Goal: Information Seeking & Learning: Check status

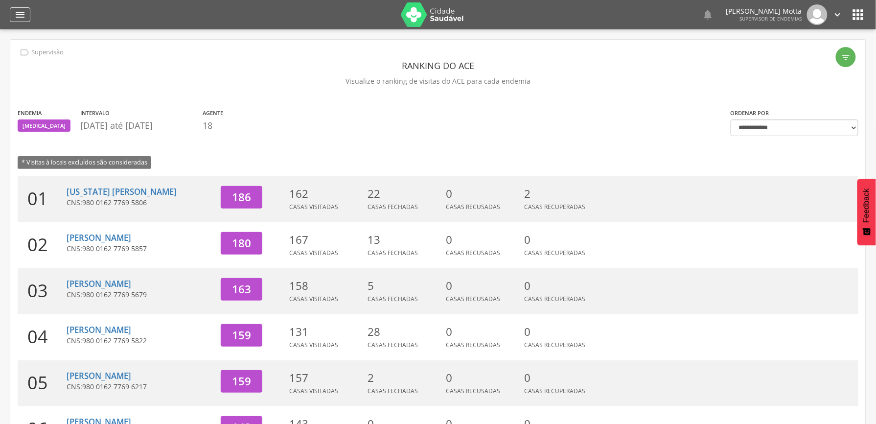
click at [26, 10] on div "" at bounding box center [20, 14] width 21 height 15
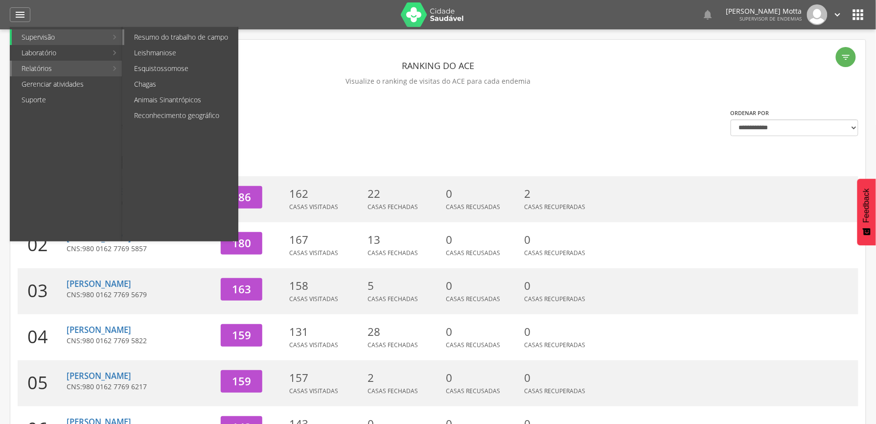
click at [210, 42] on link "Resumo do trabalho de campo" at bounding box center [181, 37] width 114 height 16
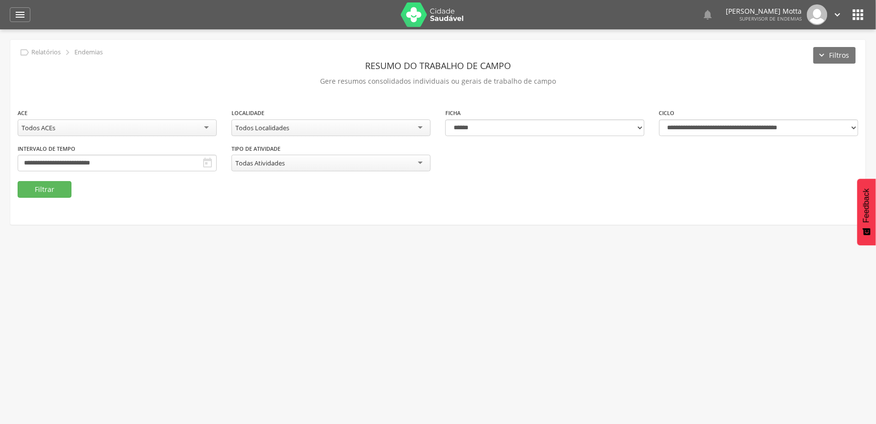
click at [627, 260] on div " Usuários  Perfil do Usuário [PERSON_NAME] CPF: 000.000.000-00, [GEOGRAPHIC_D…" at bounding box center [438, 241] width 876 height 424
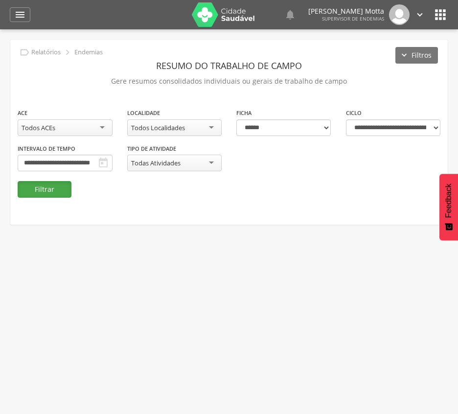
click at [44, 185] on button "Filtrar" at bounding box center [45, 189] width 54 height 17
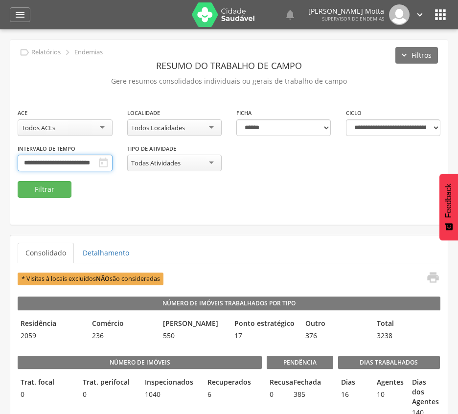
click at [113, 159] on input "**********" at bounding box center [65, 163] width 95 height 17
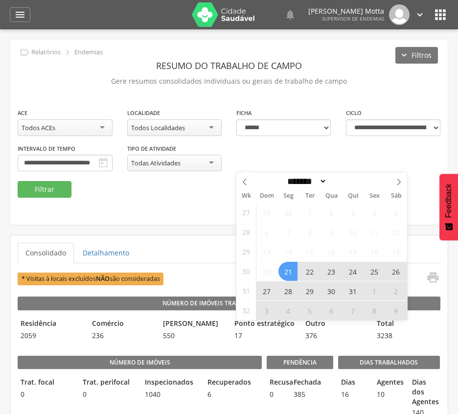
click at [268, 310] on span "3" at bounding box center [266, 310] width 19 height 19
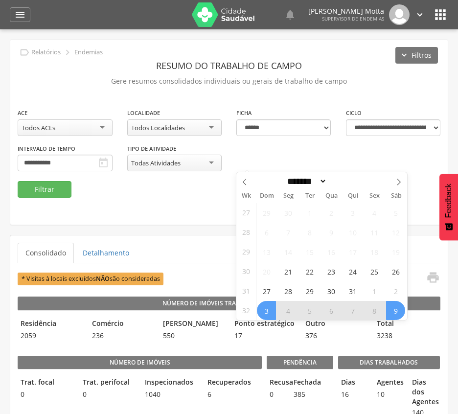
click at [402, 310] on span "9" at bounding box center [395, 310] width 19 height 19
type input "**********"
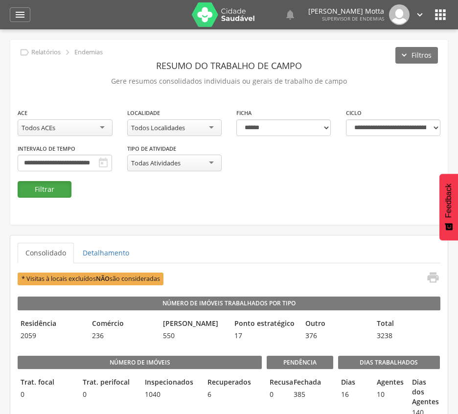
click at [48, 188] on button "Filtrar" at bounding box center [45, 189] width 54 height 17
click at [183, 134] on div "Todos Localidades" at bounding box center [174, 127] width 95 height 17
click at [35, 193] on button "Filtrar" at bounding box center [45, 189] width 54 height 17
click at [210, 128] on div "11 - Barrinha" at bounding box center [174, 127] width 95 height 17
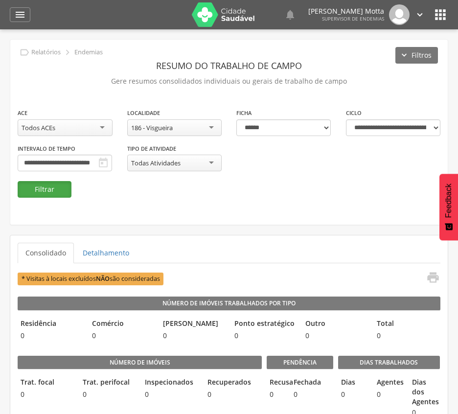
click at [58, 187] on button "Filtrar" at bounding box center [45, 189] width 54 height 17
click at [251, 200] on div "**********" at bounding box center [229, 132] width 438 height 185
click at [181, 121] on div "186 - Visgueira" at bounding box center [174, 127] width 95 height 17
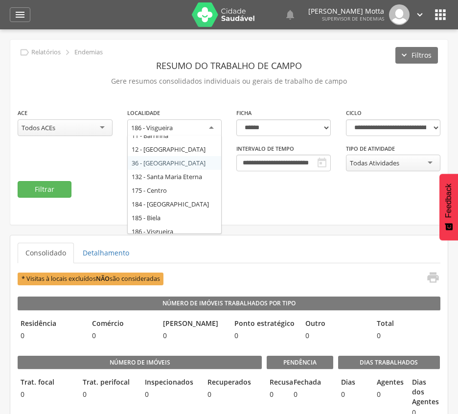
scroll to position [13, 0]
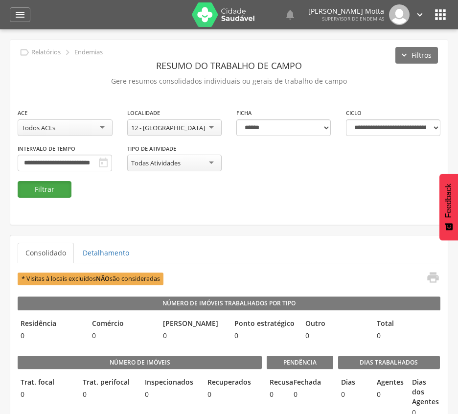
click at [49, 194] on button "Filtrar" at bounding box center [45, 189] width 54 height 17
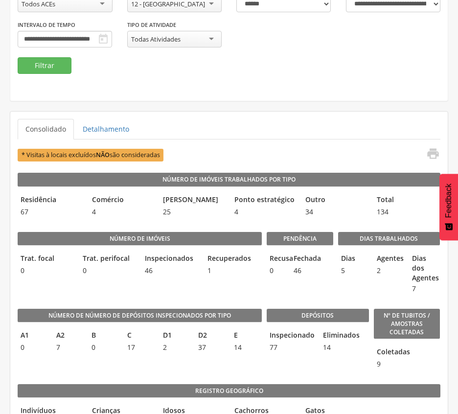
scroll to position [109, 0]
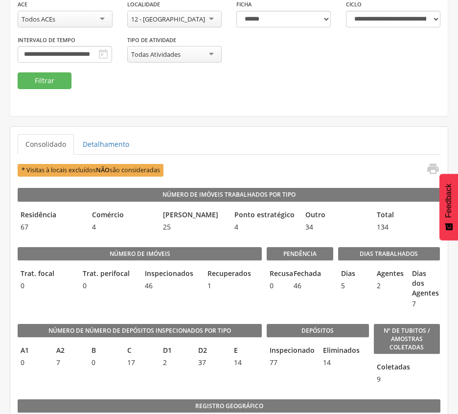
click at [336, 325] on legend "Depósitos" at bounding box center [318, 331] width 102 height 14
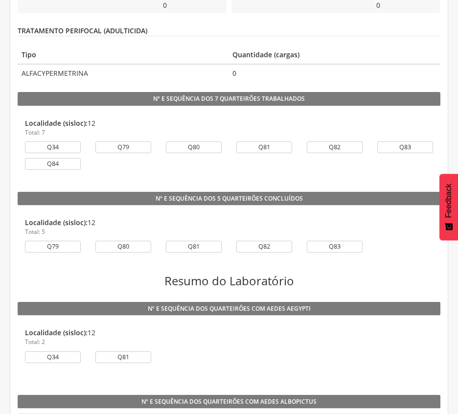
scroll to position [848, 0]
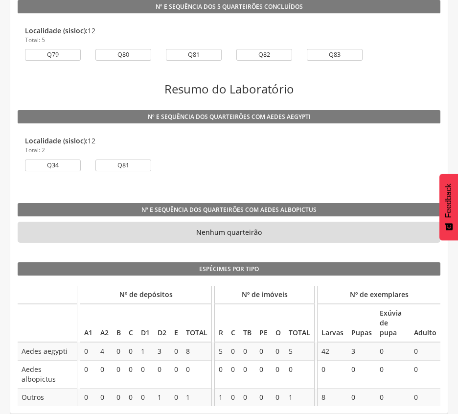
click at [242, 179] on li "Localidade (sisloc): 12 Total: 2 Q34 Q81" at bounding box center [229, 156] width 423 height 54
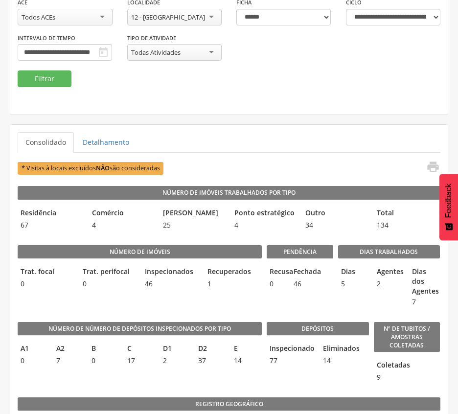
scroll to position [114, 0]
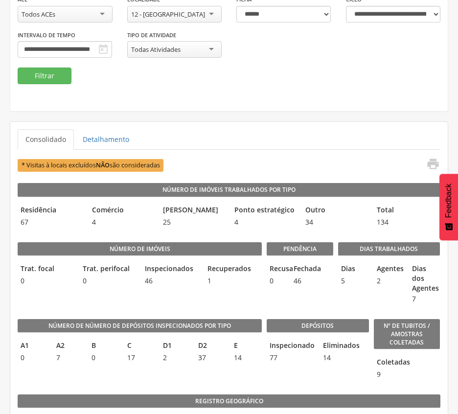
click at [231, 105] on div "**********" at bounding box center [229, 18] width 438 height 185
click at [193, 9] on div "12 - [GEOGRAPHIC_DATA]" at bounding box center [174, 14] width 95 height 17
click at [42, 72] on button "Filtrar" at bounding box center [45, 76] width 54 height 17
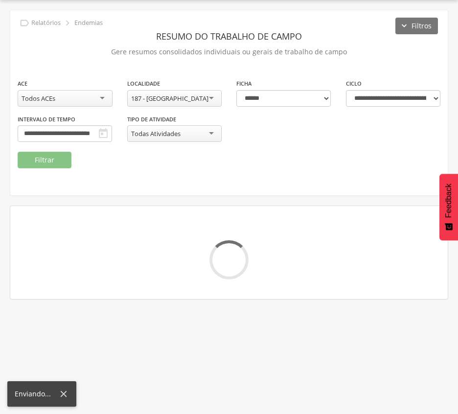
scroll to position [114, 0]
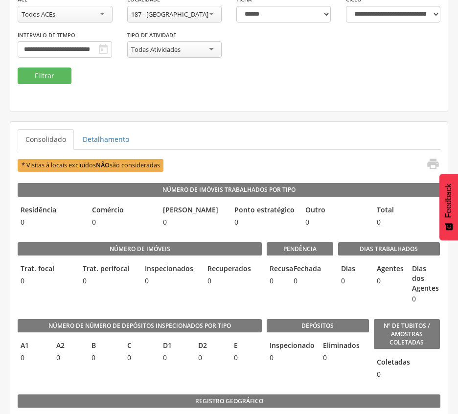
click at [188, 16] on div "187 - [GEOGRAPHIC_DATA]" at bounding box center [169, 14] width 77 height 9
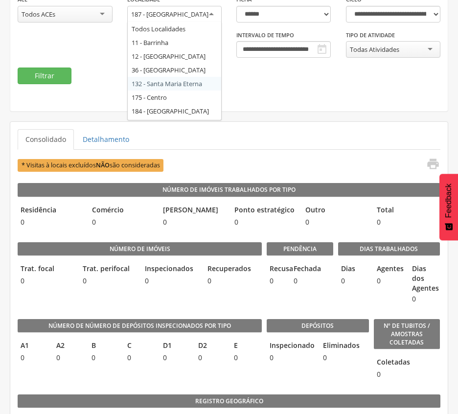
scroll to position [26, 0]
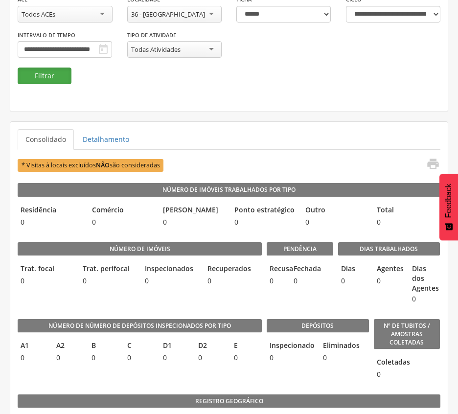
click at [47, 76] on button "Filtrar" at bounding box center [45, 76] width 54 height 17
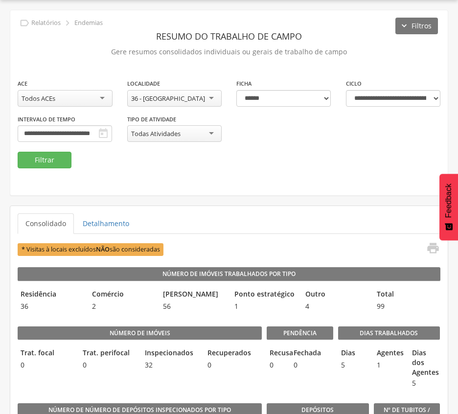
scroll to position [114, 0]
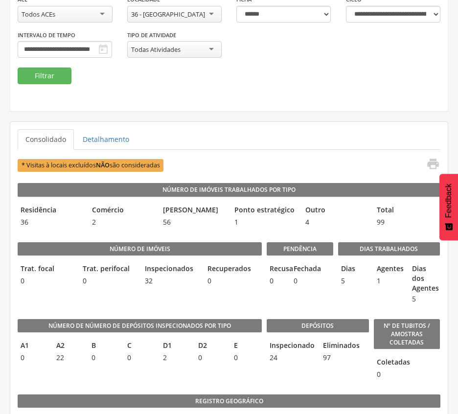
click at [191, 12] on div "36 - [GEOGRAPHIC_DATA]" at bounding box center [168, 14] width 74 height 9
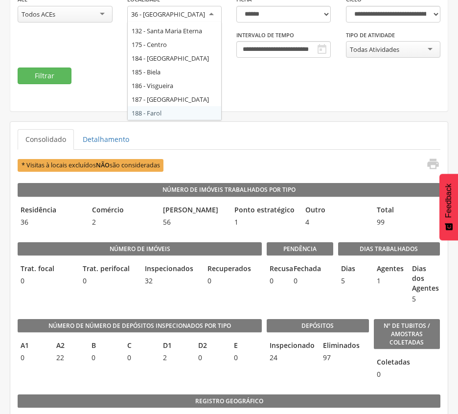
scroll to position [0, 0]
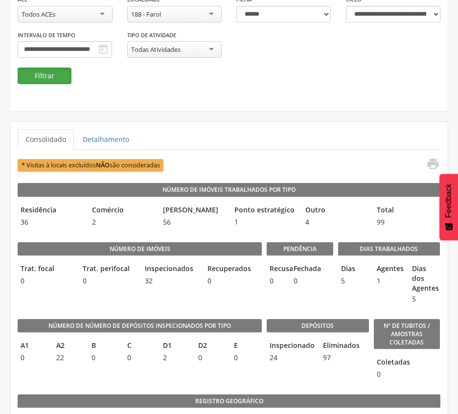
click at [44, 76] on button "Filtrar" at bounding box center [45, 76] width 54 height 17
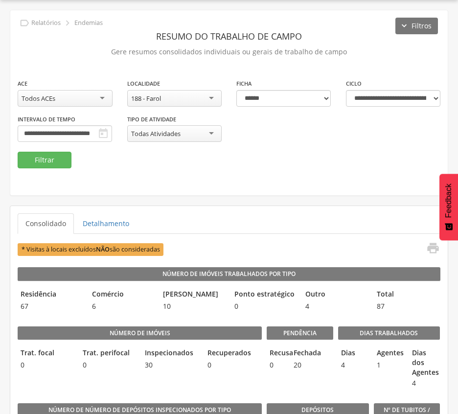
scroll to position [114, 0]
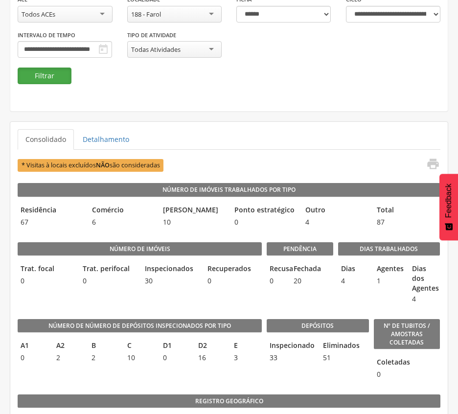
click at [53, 70] on button "Filtrar" at bounding box center [45, 76] width 54 height 17
click at [183, 14] on div "188 - Farol" at bounding box center [174, 14] width 95 height 17
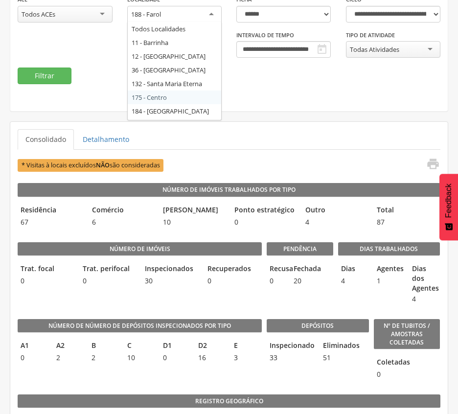
scroll to position [40, 0]
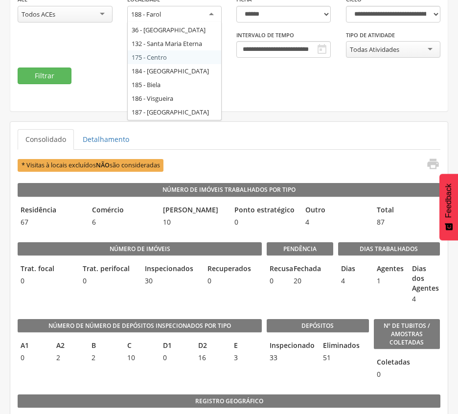
click at [79, 44] on div "**********" at bounding box center [229, 30] width 438 height 73
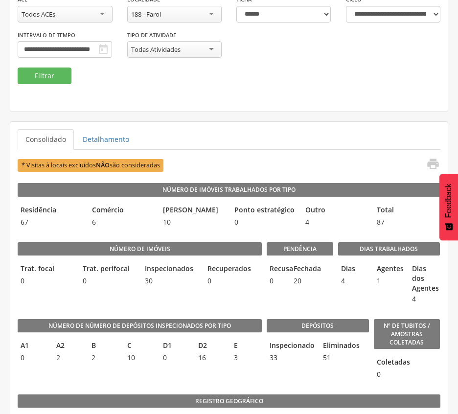
click at [214, 15] on div "188 - Farol" at bounding box center [174, 14] width 95 height 17
click at [55, 75] on button "Filtrar" at bounding box center [45, 76] width 54 height 17
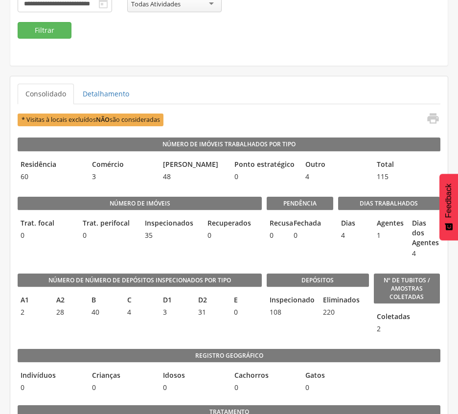
scroll to position [276, 0]
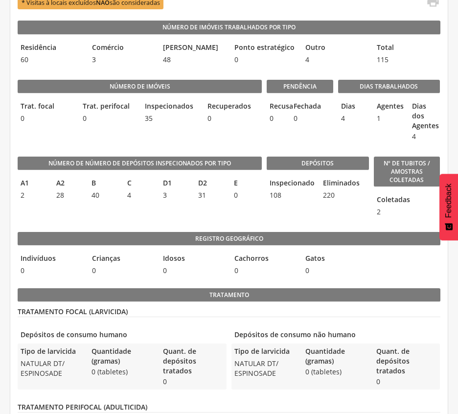
click at [235, 149] on div "Número de Número de Depósitos Inspecionados por Tipo A1 2 A2 28 B 40 C 4 D1 3 D…" at bounding box center [140, 184] width 244 height 75
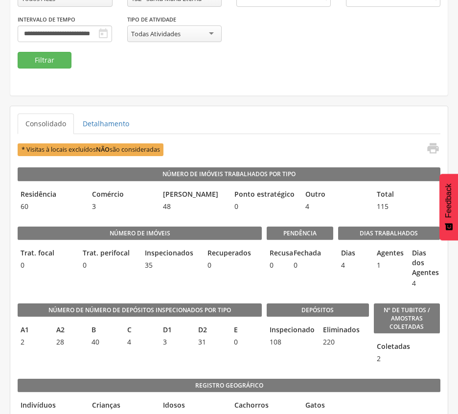
scroll to position [130, 0]
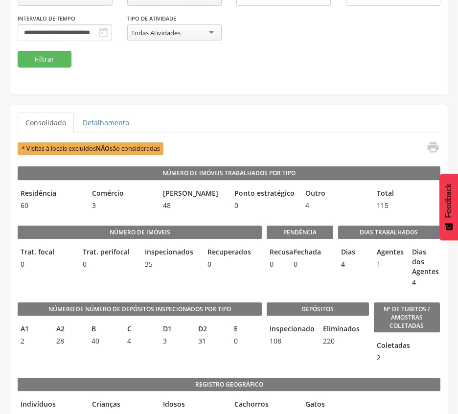
click at [344, 130] on ul "Consolidado Detalhamento" at bounding box center [229, 123] width 423 height 21
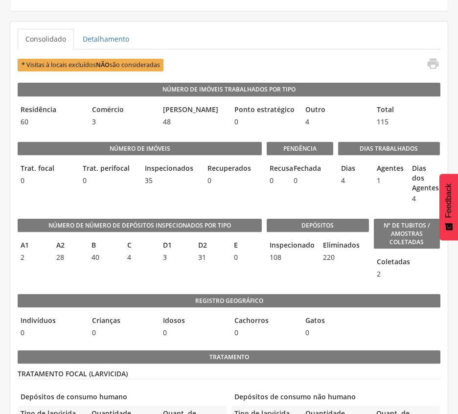
scroll to position [210, 0]
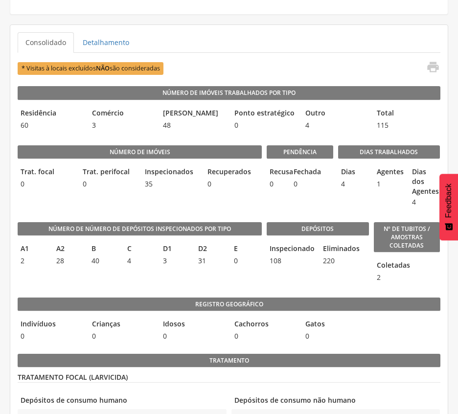
click at [292, 53] on ul "Consolidado Detalhamento" at bounding box center [229, 42] width 423 height 21
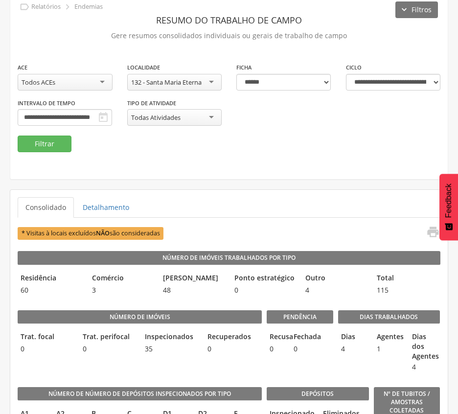
scroll to position [15, 0]
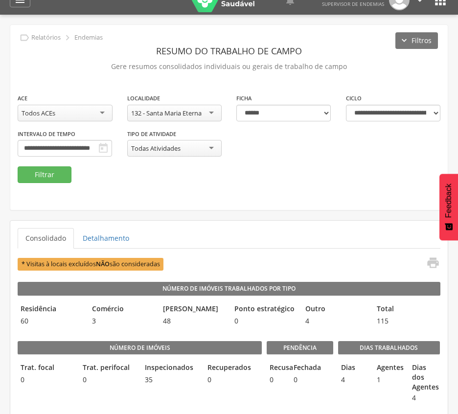
click at [195, 113] on div "132 - Santa Maria Eterna" at bounding box center [166, 113] width 70 height 9
click at [38, 180] on button "Filtrar" at bounding box center [45, 174] width 54 height 17
click at [198, 114] on div "189 - [GEOGRAPHIC_DATA]" at bounding box center [174, 113] width 95 height 17
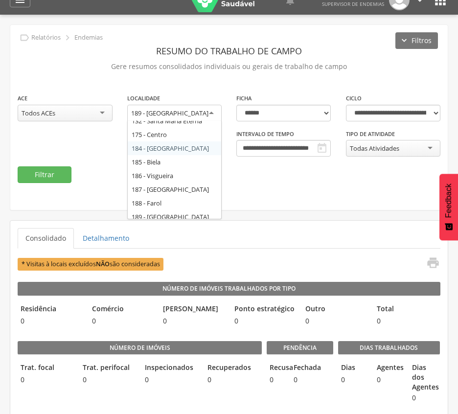
scroll to position [54, 0]
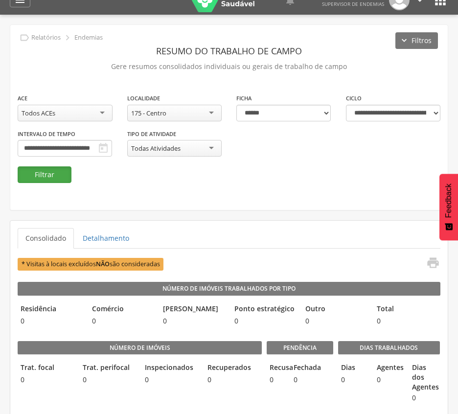
click at [37, 173] on button "Filtrar" at bounding box center [45, 174] width 54 height 17
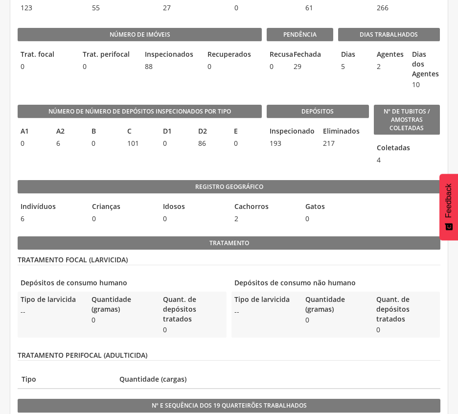
scroll to position [263, 0]
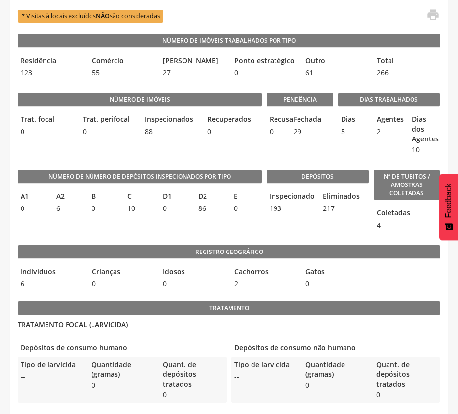
click at [296, 71] on span "0" at bounding box center [265, 73] width 67 height 10
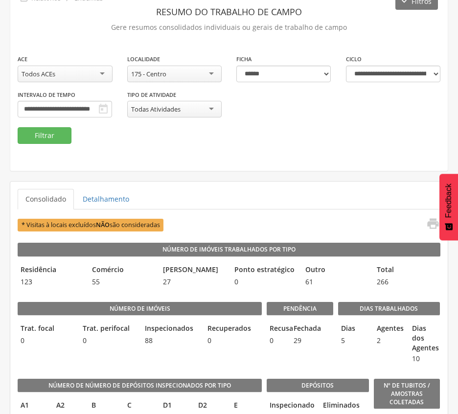
scroll to position [2, 0]
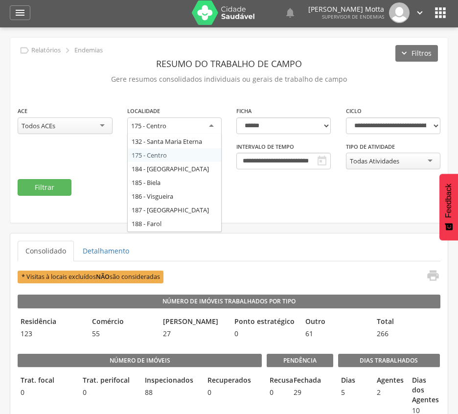
click at [198, 123] on div "175 - Centro" at bounding box center [174, 126] width 95 height 18
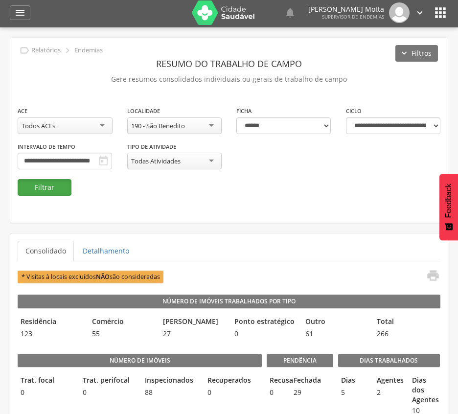
click at [38, 185] on button "Filtrar" at bounding box center [45, 187] width 54 height 17
drag, startPoint x: 143, startPoint y: 170, endPoint x: 153, endPoint y: 158, distance: 16.4
click at [144, 170] on div "**********" at bounding box center [229, 142] width 438 height 73
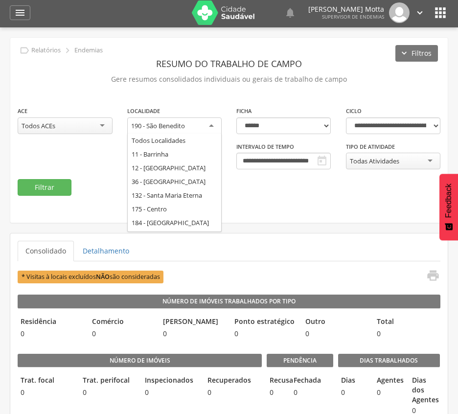
click at [171, 128] on div "190 - São Benedito" at bounding box center [158, 125] width 54 height 9
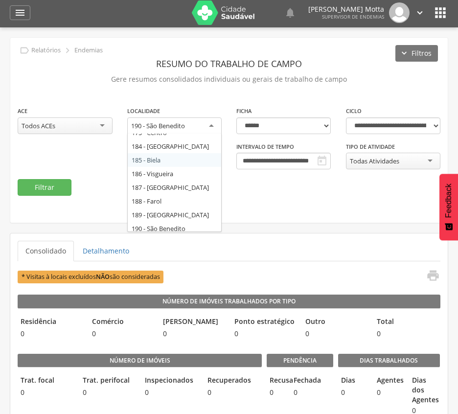
scroll to position [68, 0]
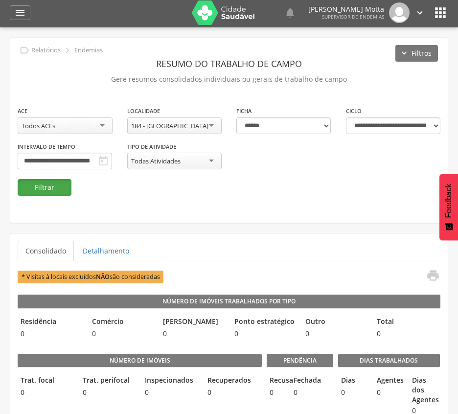
click at [51, 185] on button "Filtrar" at bounding box center [45, 187] width 54 height 17
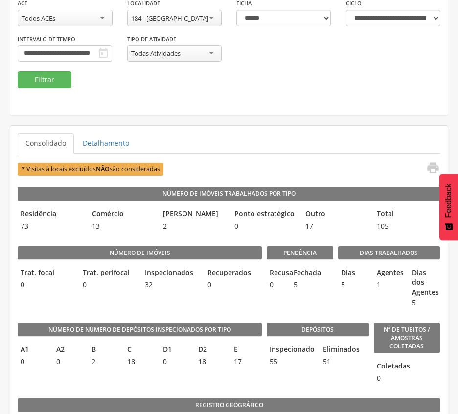
scroll to position [132, 0]
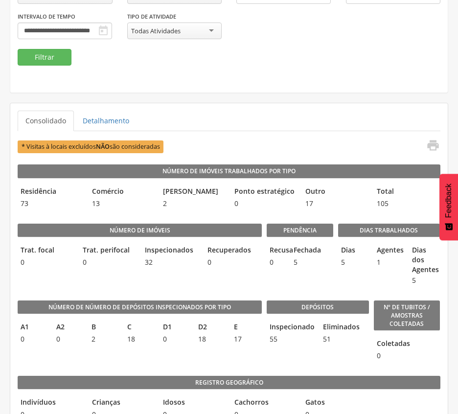
click at [263, 119] on ul "Consolidado Detalhamento" at bounding box center [229, 121] width 423 height 21
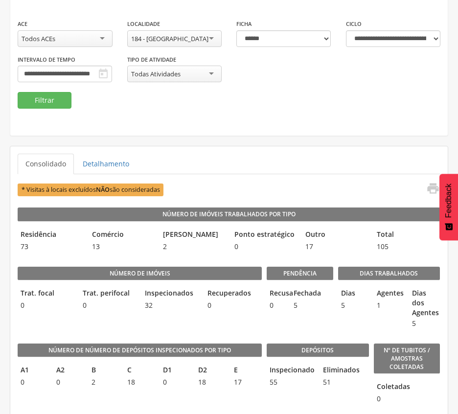
scroll to position [2, 0]
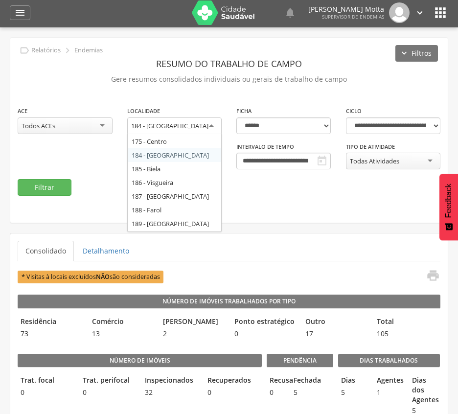
click at [212, 124] on div "184 - [GEOGRAPHIC_DATA]" at bounding box center [174, 126] width 95 height 18
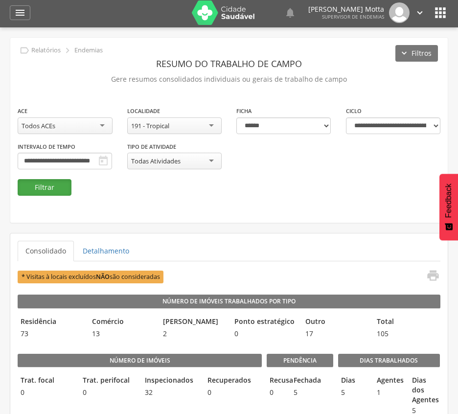
click at [57, 187] on button "Filtrar" at bounding box center [45, 187] width 54 height 17
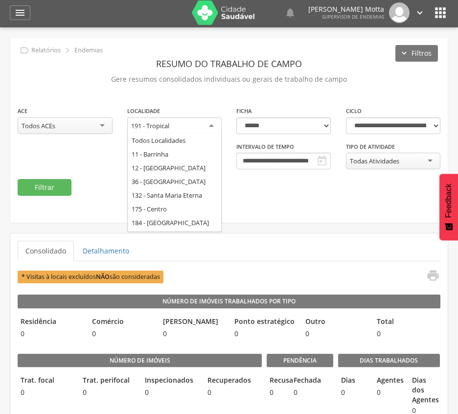
click at [188, 132] on div "191 - Tropical" at bounding box center [174, 126] width 95 height 18
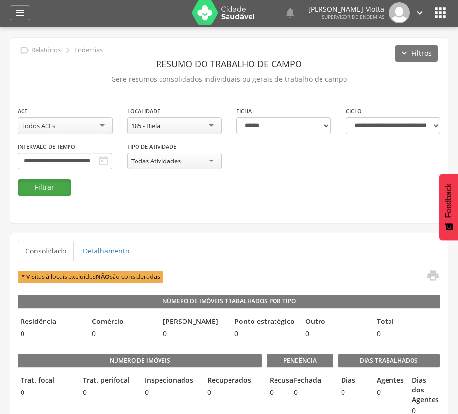
click at [27, 189] on button "Filtrar" at bounding box center [45, 187] width 54 height 17
click at [277, 196] on fieldset "**********" at bounding box center [229, 151] width 423 height 90
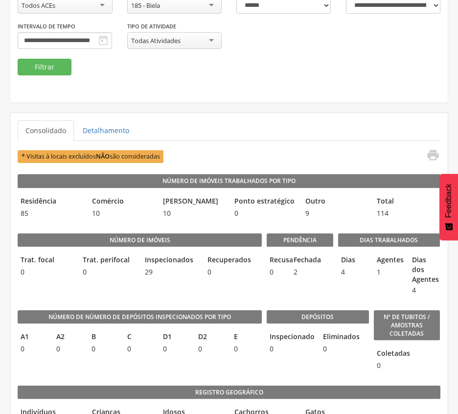
scroll to position [132, 0]
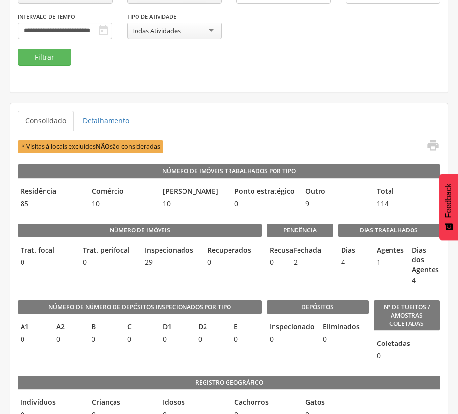
click at [260, 81] on div "**********" at bounding box center [229, -1] width 438 height 185
click at [362, 83] on div "**********" at bounding box center [229, -1] width 438 height 185
click at [263, 86] on div "**********" at bounding box center [229, -1] width 438 height 185
click at [211, 73] on div "**********" at bounding box center [229, -1] width 438 height 185
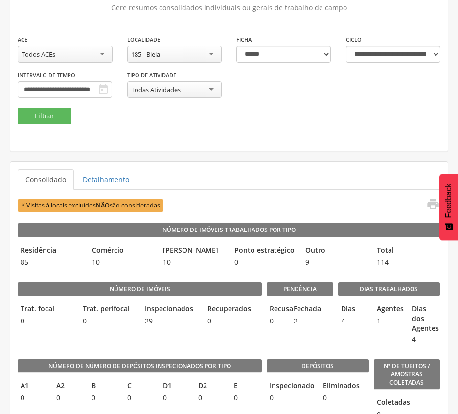
scroll to position [2, 0]
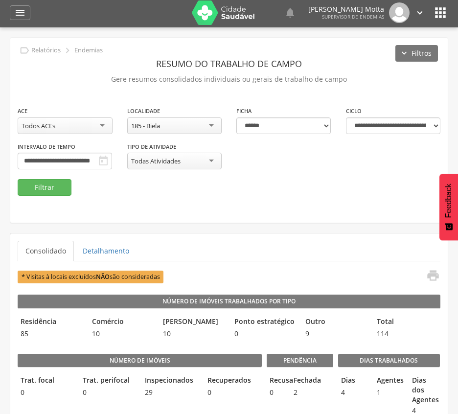
click at [198, 121] on div "185 - Biela" at bounding box center [174, 125] width 95 height 17
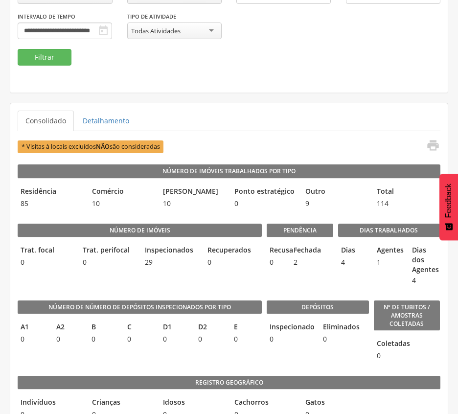
scroll to position [67, 0]
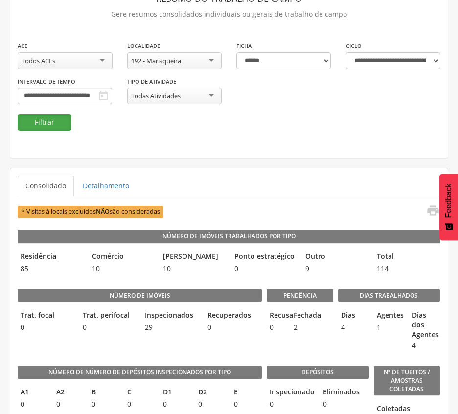
click at [49, 120] on button "Filtrar" at bounding box center [45, 122] width 54 height 17
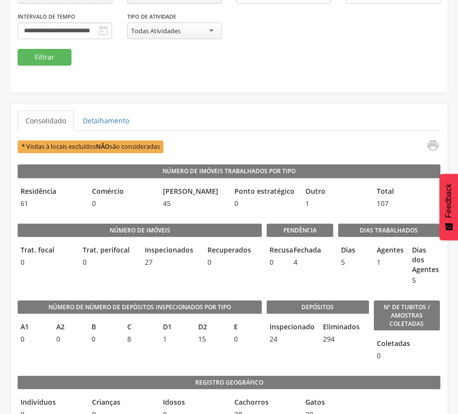
click at [300, 118] on ul "Consolidado Detalhamento" at bounding box center [229, 121] width 423 height 21
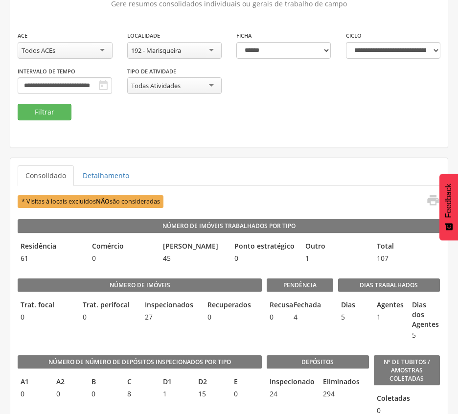
scroll to position [0, 0]
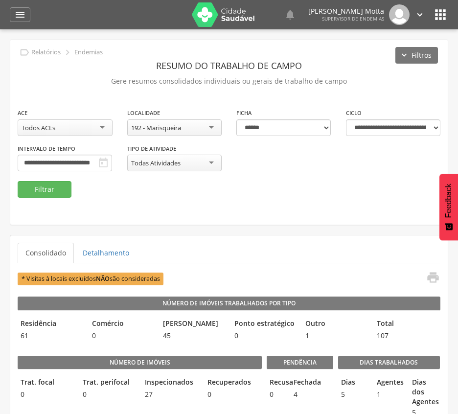
click at [190, 126] on div "192 - Marisqueira" at bounding box center [174, 127] width 95 height 17
click at [44, 188] on button "Filtrar" at bounding box center [45, 189] width 54 height 17
click at [200, 121] on div "Todos Localidades" at bounding box center [174, 127] width 95 height 17
click at [44, 185] on button "Filtrar" at bounding box center [45, 189] width 54 height 17
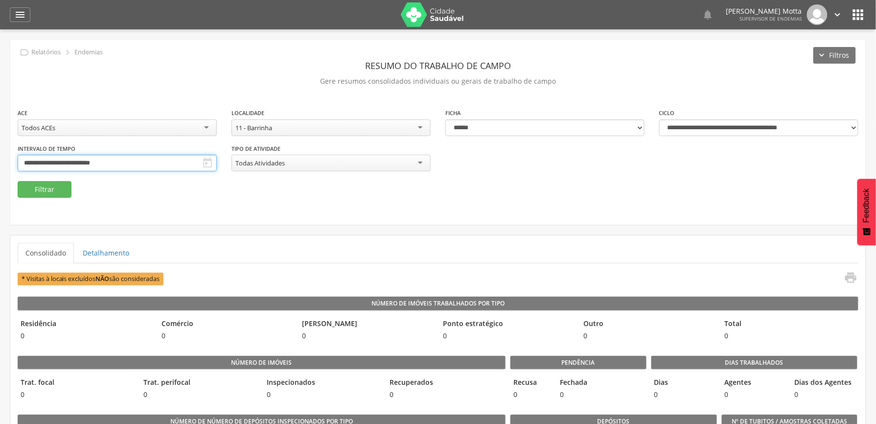
click at [217, 163] on input "**********" at bounding box center [117, 163] width 199 height 17
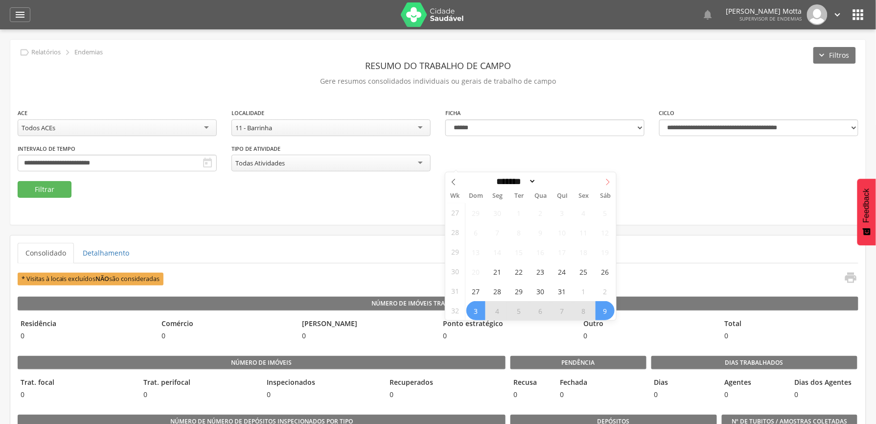
click at [607, 180] on icon at bounding box center [607, 182] width 3 height 6
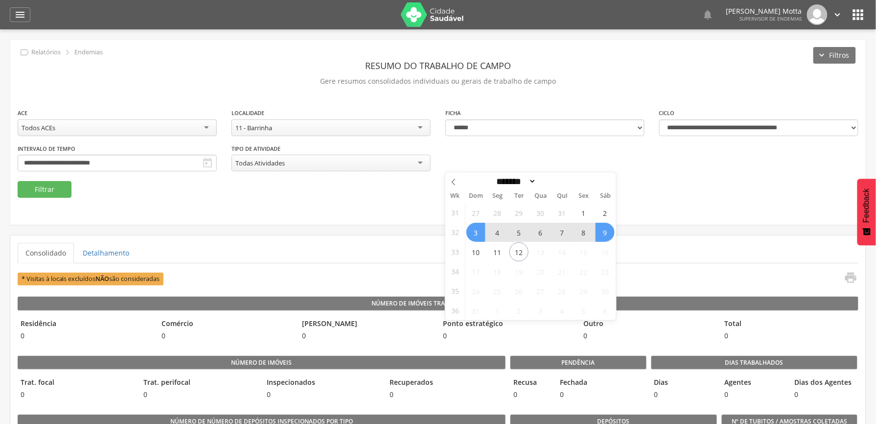
select select "*"
click at [478, 255] on span "10" at bounding box center [475, 251] width 19 height 19
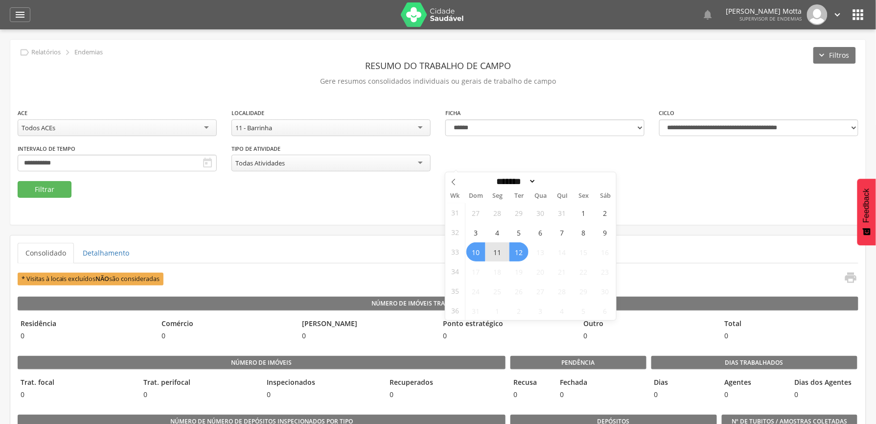
click at [522, 253] on span "12" at bounding box center [519, 251] width 19 height 19
type input "**********"
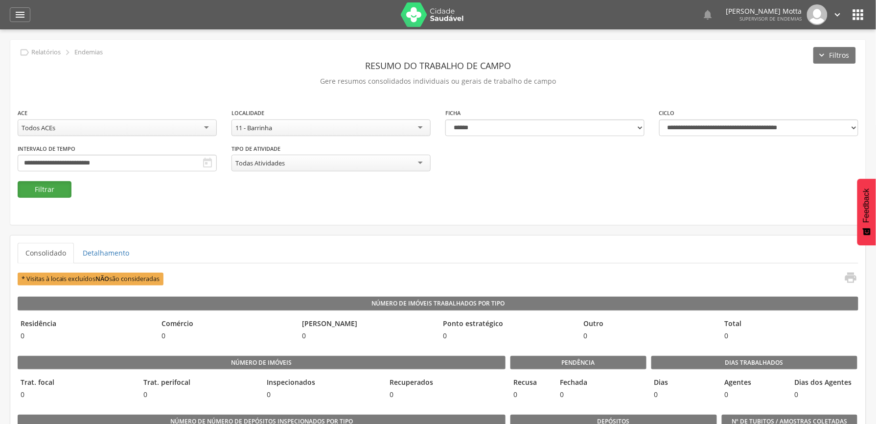
click at [55, 189] on button "Filtrar" at bounding box center [45, 189] width 54 height 17
click at [343, 124] on div "11 - Barrinha" at bounding box center [331, 127] width 199 height 17
click at [41, 183] on button "Filtrar" at bounding box center [45, 189] width 54 height 17
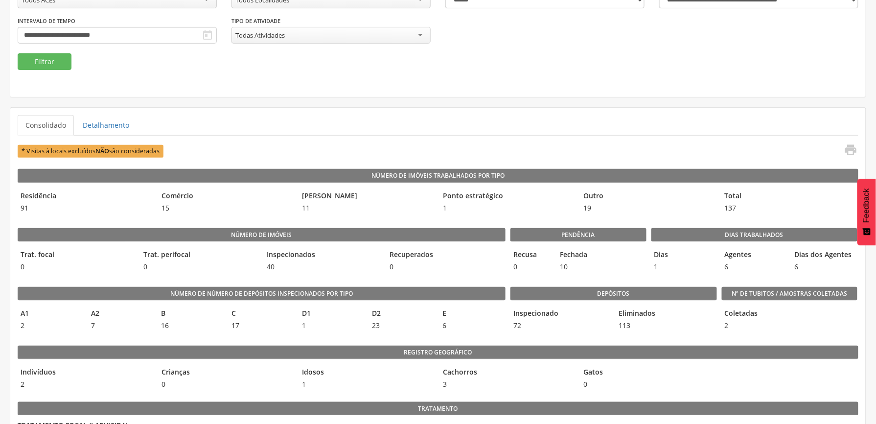
scroll to position [65, 0]
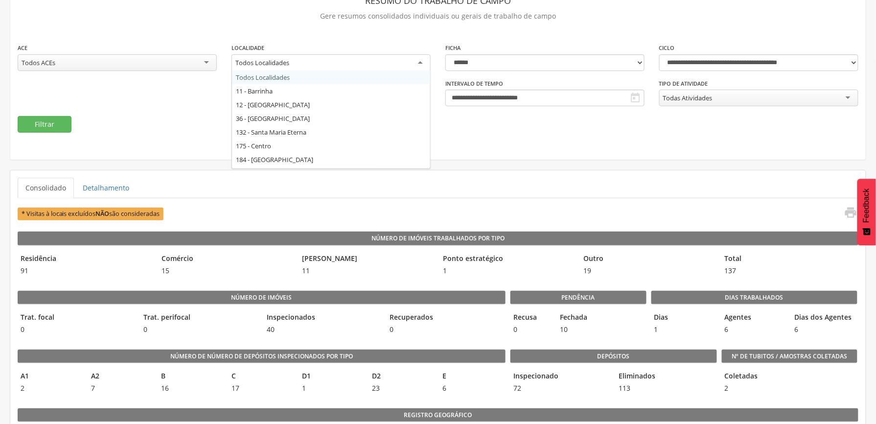
click at [392, 62] on div "Todos Localidades" at bounding box center [331, 63] width 199 height 18
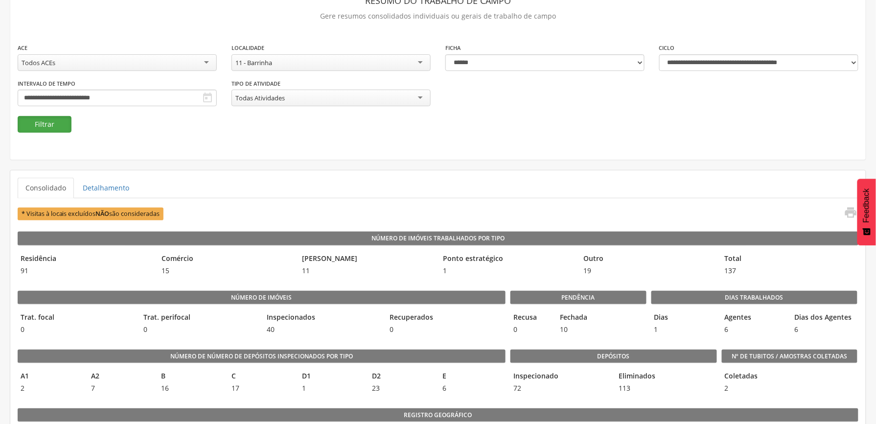
click at [57, 124] on button "Filtrar" at bounding box center [45, 124] width 54 height 17
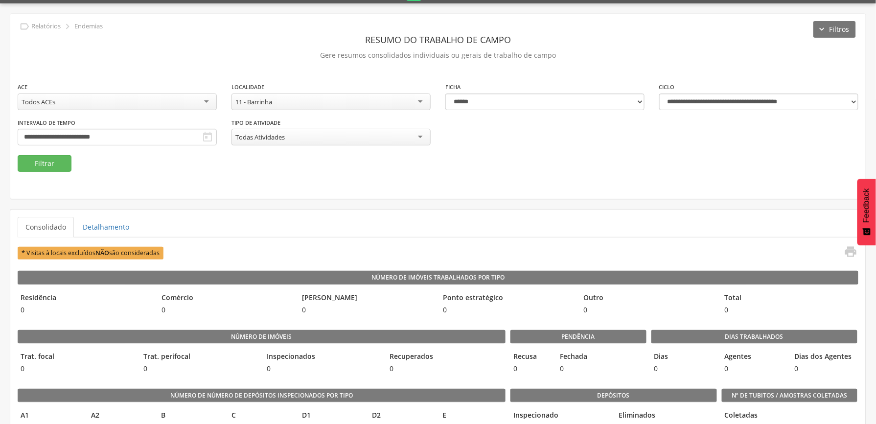
scroll to position [0, 0]
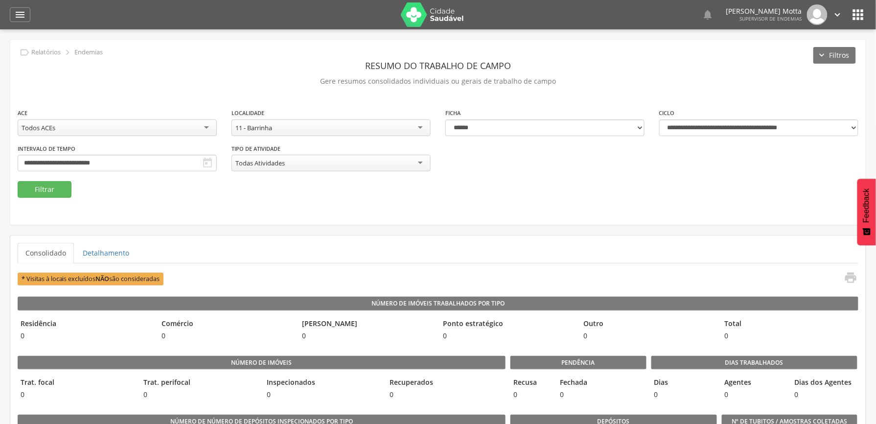
click at [350, 121] on div "11 - Barrinha" at bounding box center [331, 127] width 199 height 17
click at [46, 190] on button "Filtrar" at bounding box center [45, 189] width 54 height 17
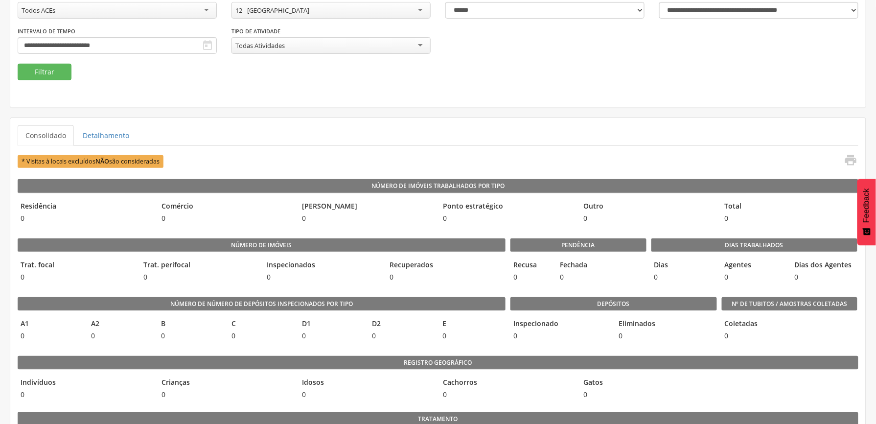
scroll to position [94, 0]
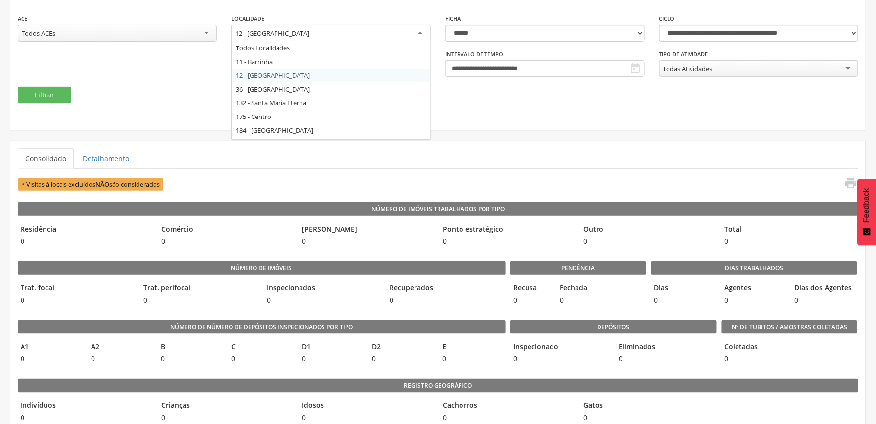
click at [337, 32] on div "12 - [GEOGRAPHIC_DATA]" at bounding box center [331, 34] width 199 height 18
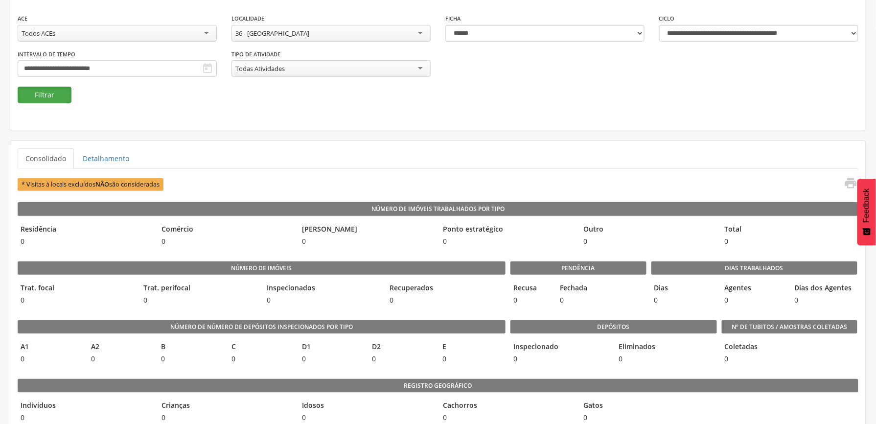
click at [44, 89] on button "Filtrar" at bounding box center [45, 95] width 54 height 17
click at [366, 28] on div "36 - [GEOGRAPHIC_DATA]" at bounding box center [331, 33] width 199 height 17
click at [47, 100] on button "Filtrar" at bounding box center [45, 95] width 54 height 17
click at [321, 29] on div "132 - Santa Maria Eterna" at bounding box center [331, 33] width 199 height 17
click at [49, 93] on button "Filtrar" at bounding box center [45, 95] width 54 height 17
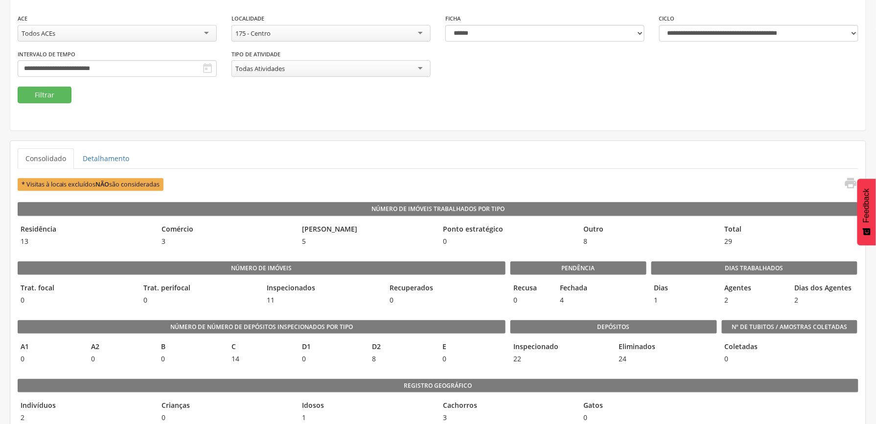
click at [308, 30] on div "175 - Centro" at bounding box center [331, 33] width 199 height 17
click at [44, 94] on button "Filtrar" at bounding box center [45, 95] width 54 height 17
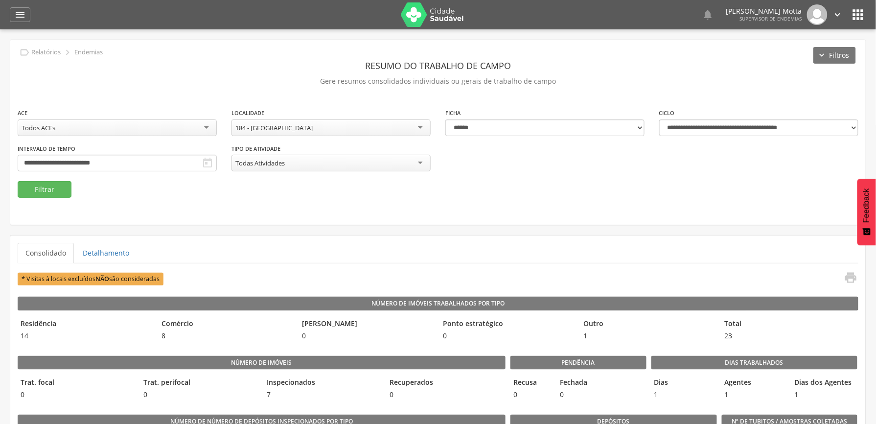
click at [863, 12] on icon "" at bounding box center [859, 15] width 16 height 16
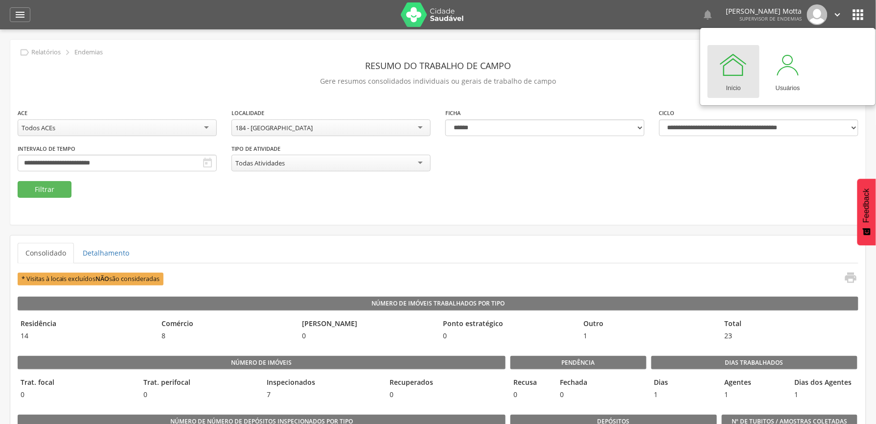
click at [394, 65] on header "Resumo do Trabalho de Campo" at bounding box center [438, 66] width 841 height 18
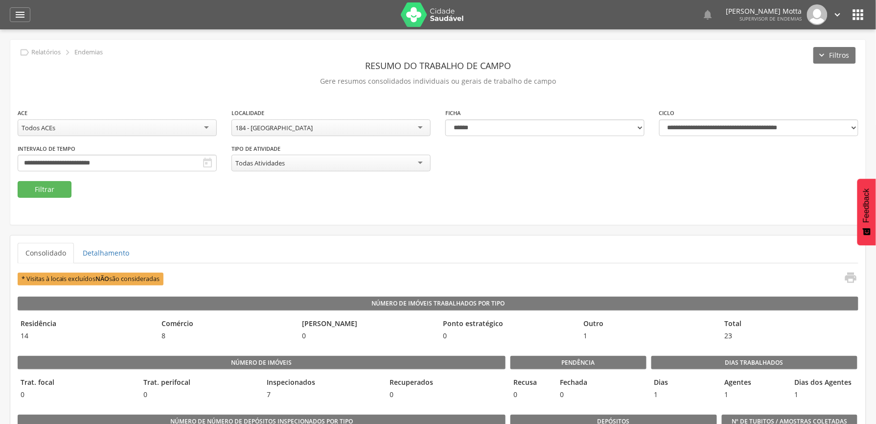
click at [862, 17] on icon "" at bounding box center [859, 15] width 16 height 16
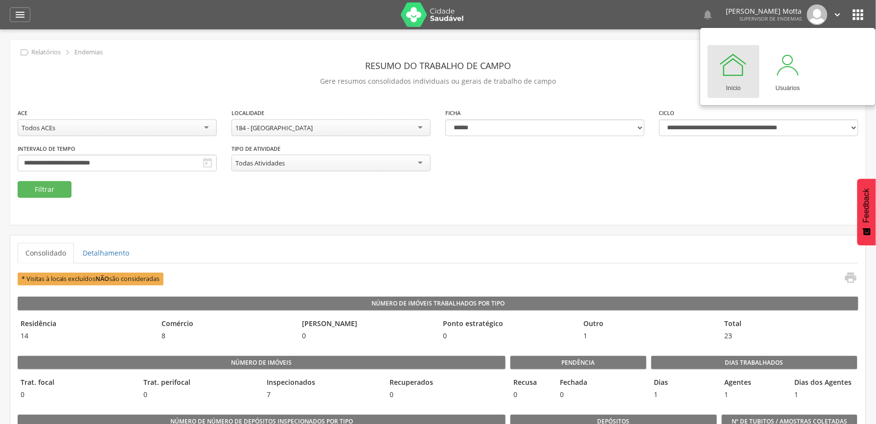
click at [589, 222] on div "**********" at bounding box center [438, 132] width 856 height 185
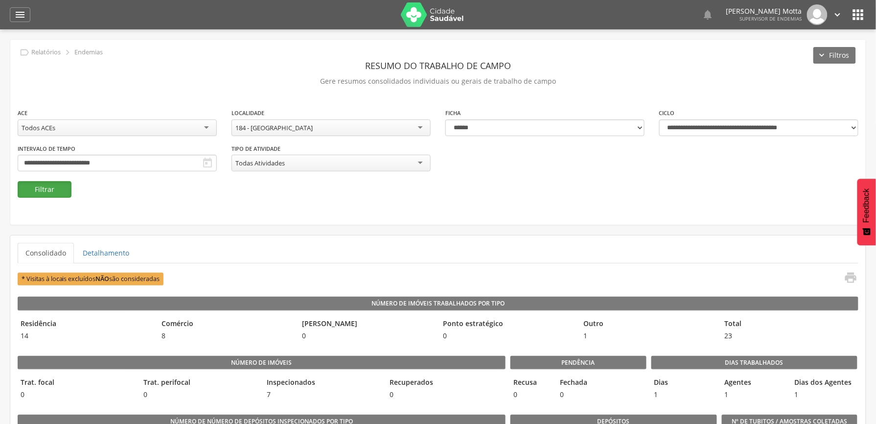
click at [45, 190] on button "Filtrar" at bounding box center [45, 189] width 54 height 17
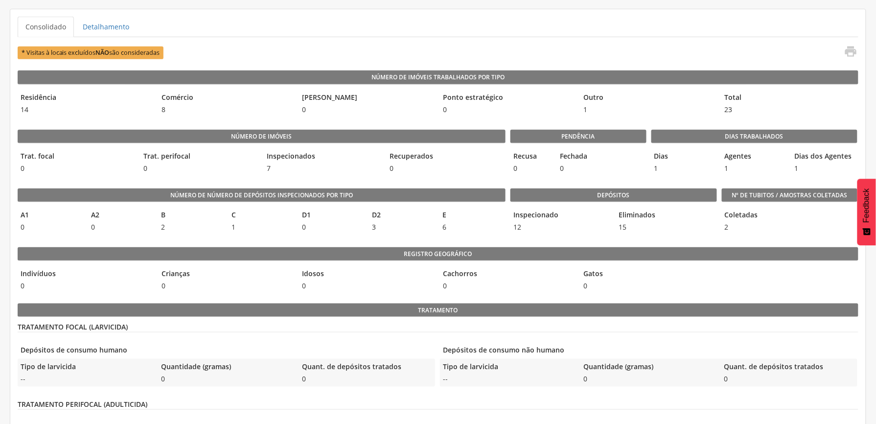
scroll to position [261, 0]
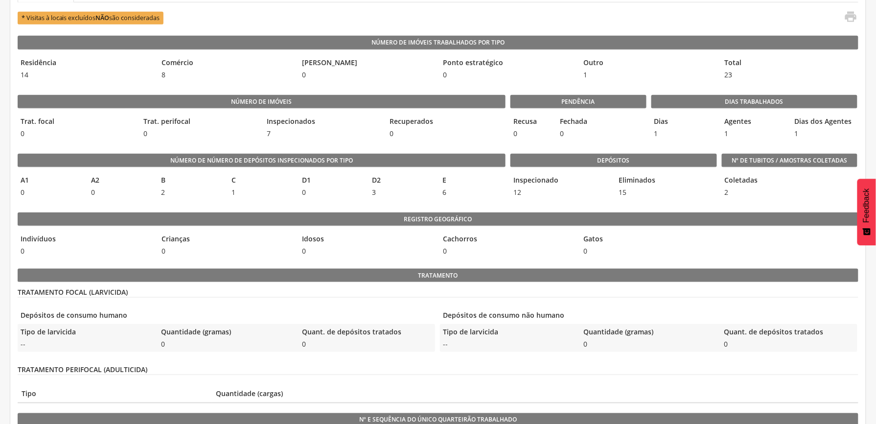
click at [507, 295] on legend "TRATAMENTO FOCAL (LARVICIDA)" at bounding box center [438, 292] width 841 height 10
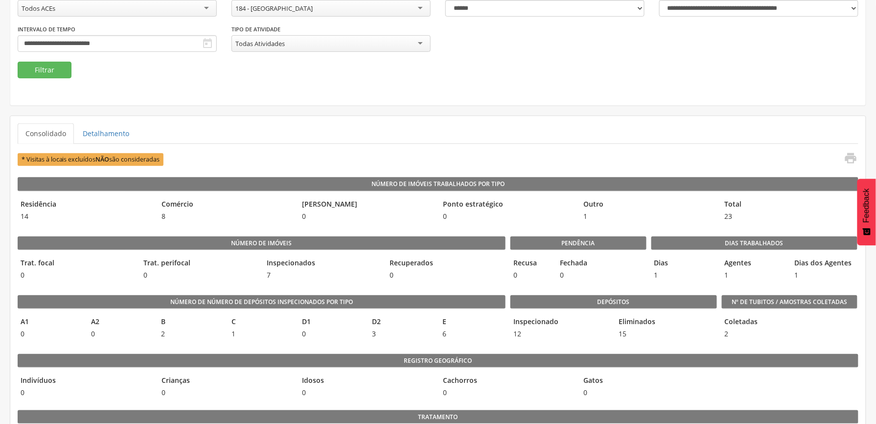
scroll to position [0, 0]
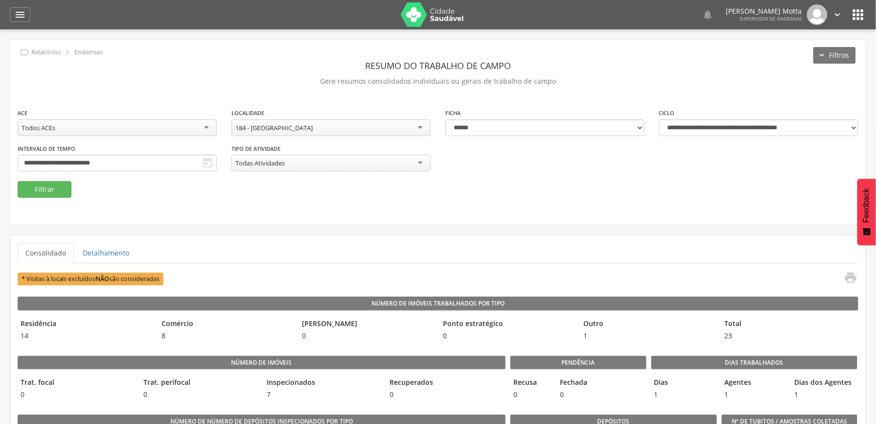
click at [854, 14] on icon "" at bounding box center [859, 15] width 16 height 16
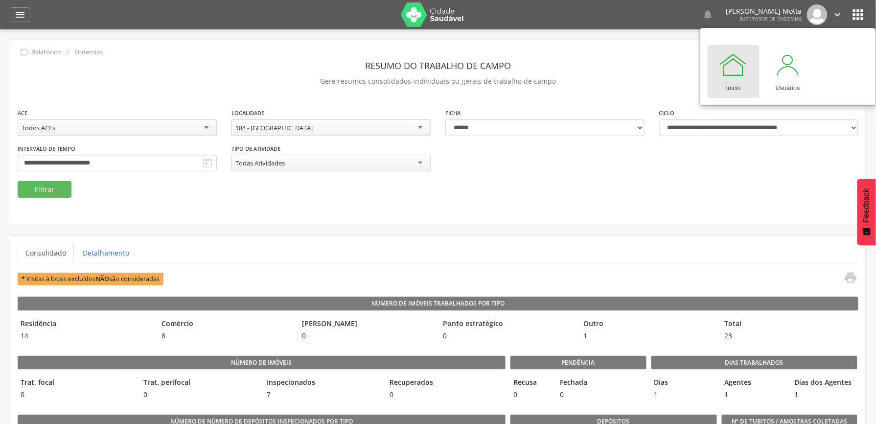
click at [308, 194] on fieldset "**********" at bounding box center [438, 153] width 841 height 90
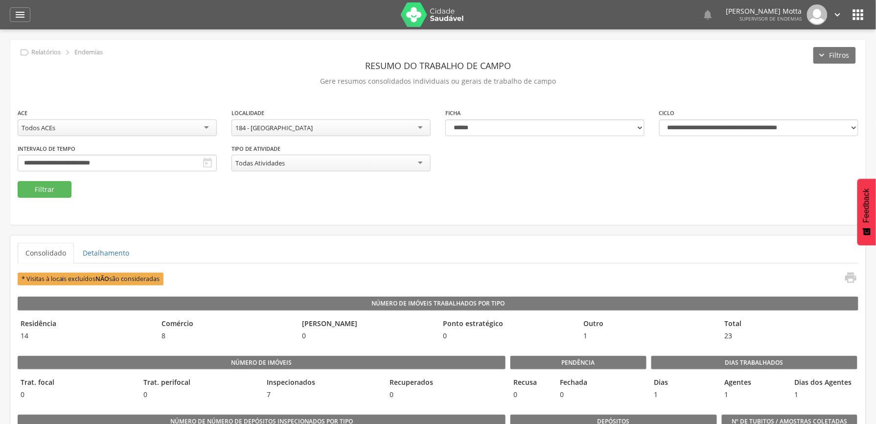
click at [391, 194] on fieldset "**********" at bounding box center [438, 153] width 841 height 90
click at [586, 206] on div "**********" at bounding box center [438, 132] width 856 height 185
click at [455, 215] on div "**********" at bounding box center [438, 132] width 856 height 185
